Goal: Use online tool/utility: Use online tool/utility

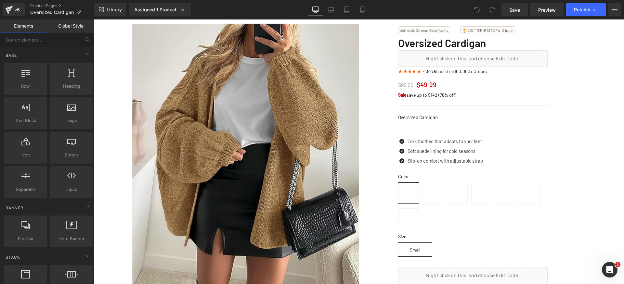
scroll to position [96, 0]
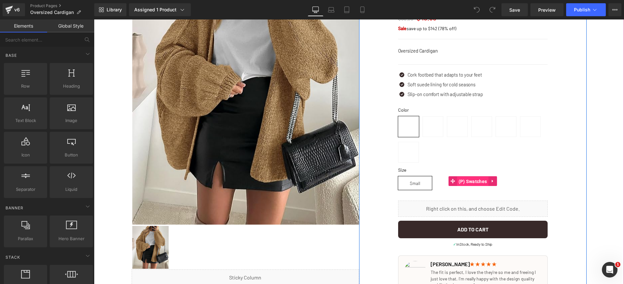
click at [475, 182] on span "(P) Swatches" at bounding box center [473, 182] width 32 height 10
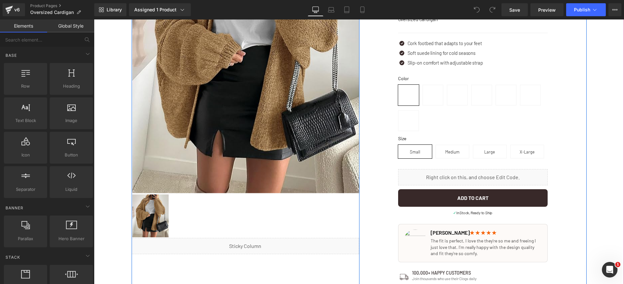
scroll to position [90, 0]
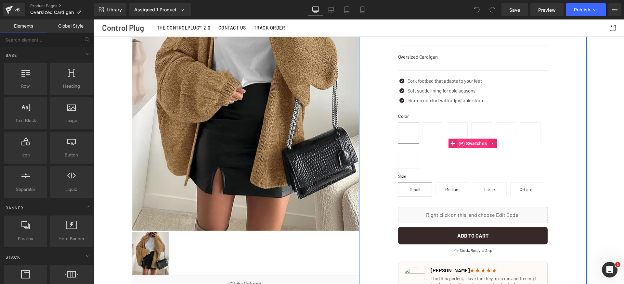
click at [462, 140] on span "(P) Swatches" at bounding box center [473, 144] width 32 height 10
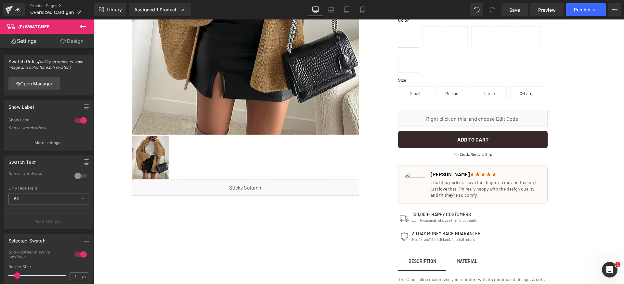
scroll to position [0, 0]
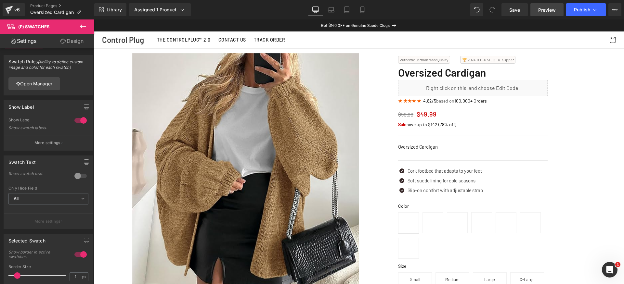
click at [550, 9] on span "Preview" at bounding box center [547, 9] width 18 height 7
click at [9, 5] on icon at bounding box center [9, 10] width 8 height 16
